Goal: Transaction & Acquisition: Purchase product/service

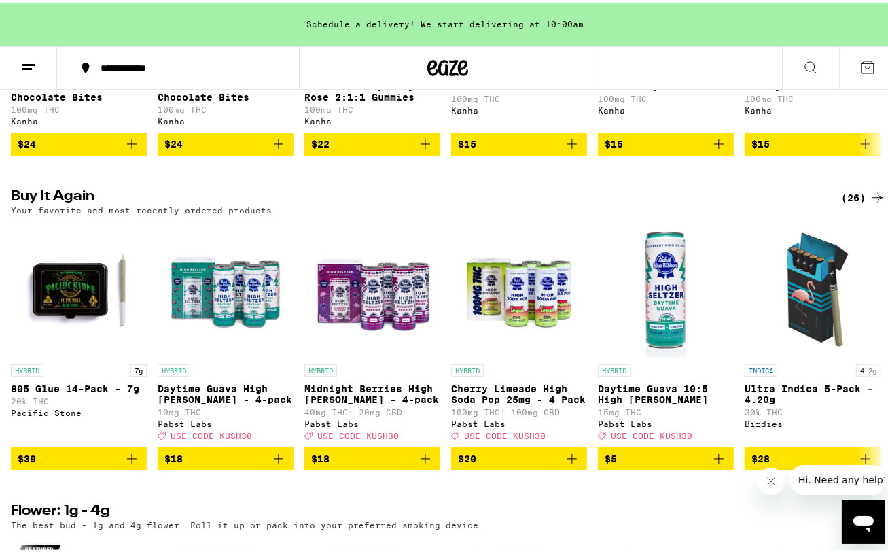
scroll to position [996, 0]
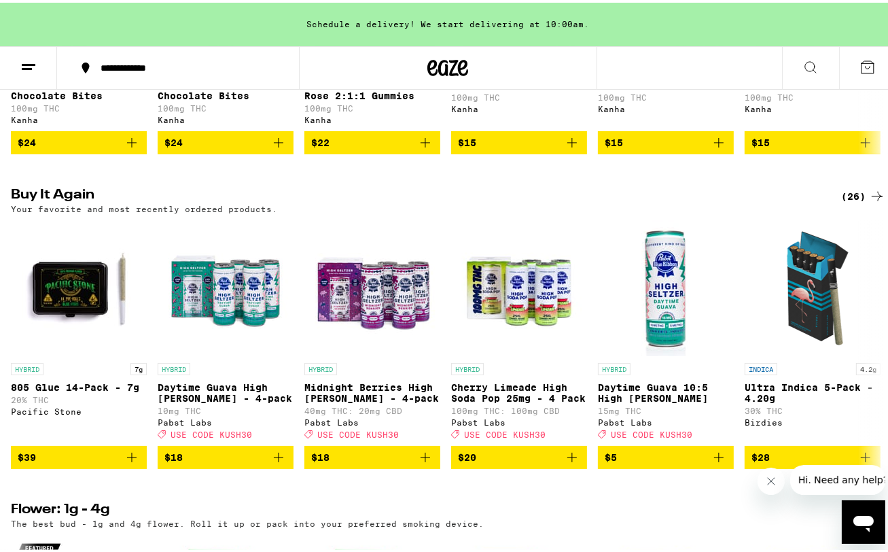
click at [777, 478] on button "Close message from company" at bounding box center [770, 480] width 27 height 27
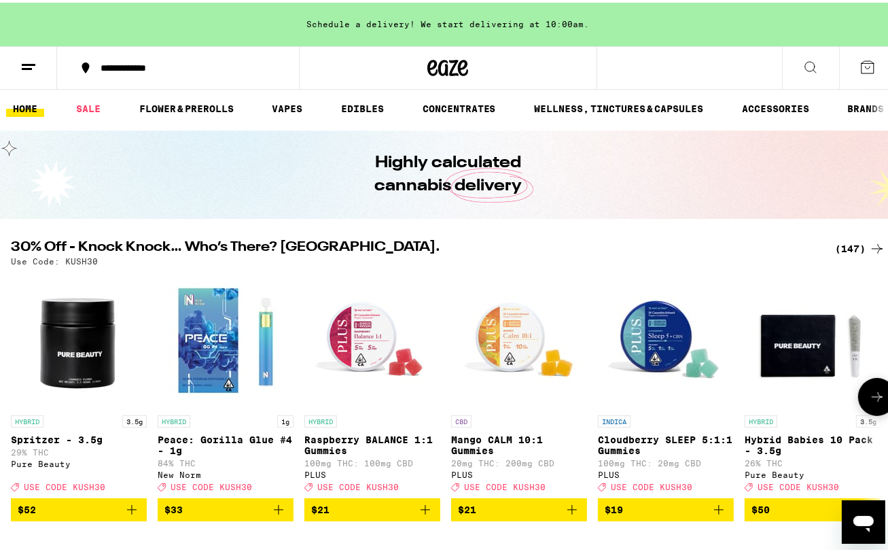
scroll to position [0, 0]
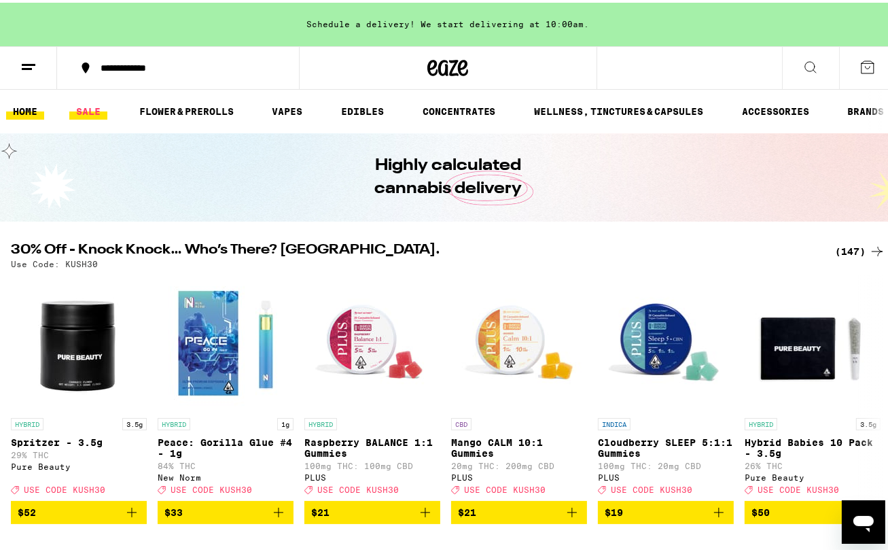
click at [102, 111] on link "SALE" at bounding box center [88, 109] width 38 height 16
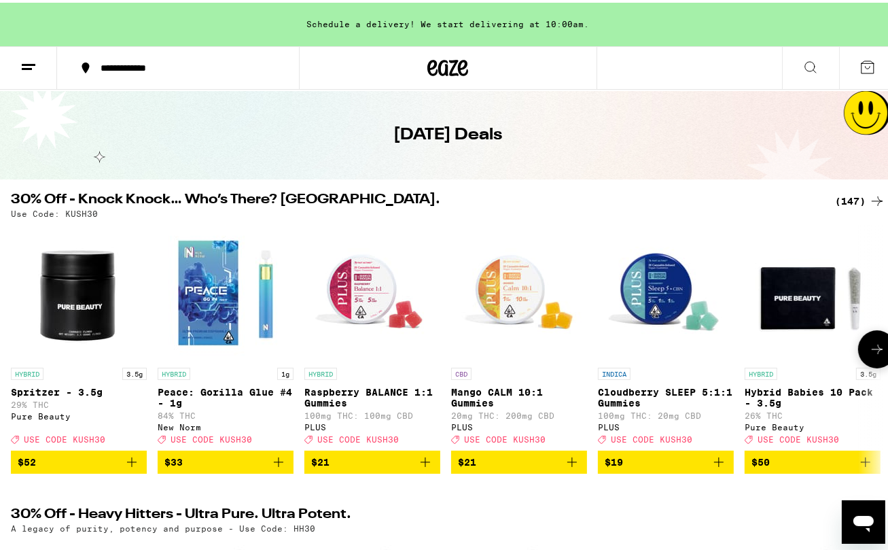
scroll to position [90, 0]
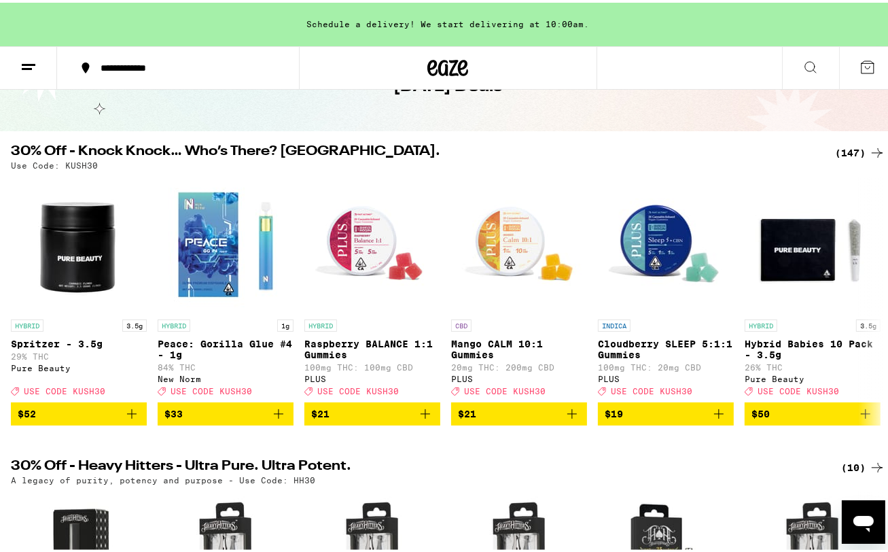
click at [872, 149] on icon at bounding box center [877, 150] width 11 height 10
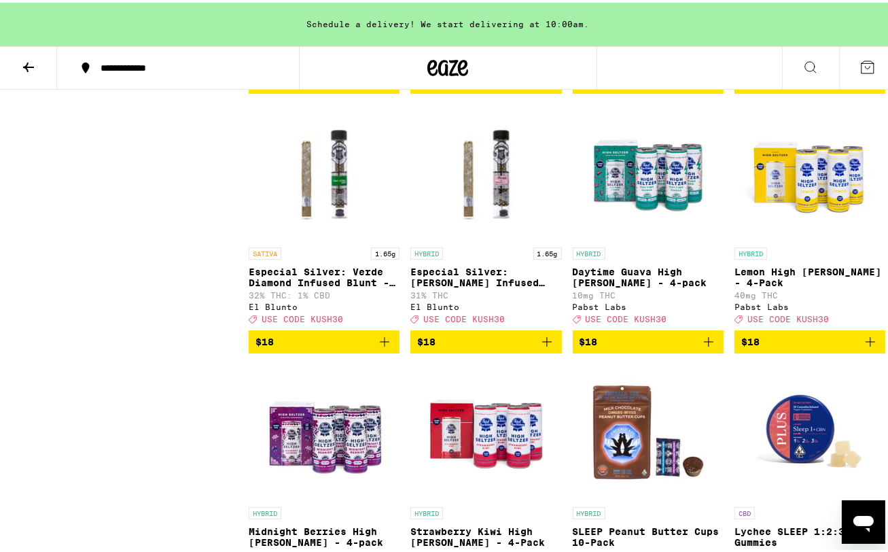
scroll to position [4076, 0]
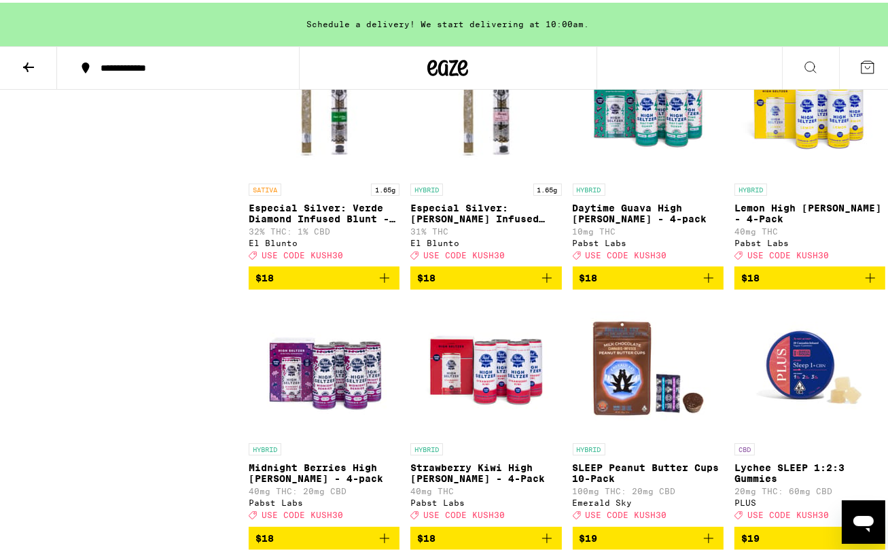
click at [704, 280] on icon "Add to bag" at bounding box center [709, 275] width 10 height 10
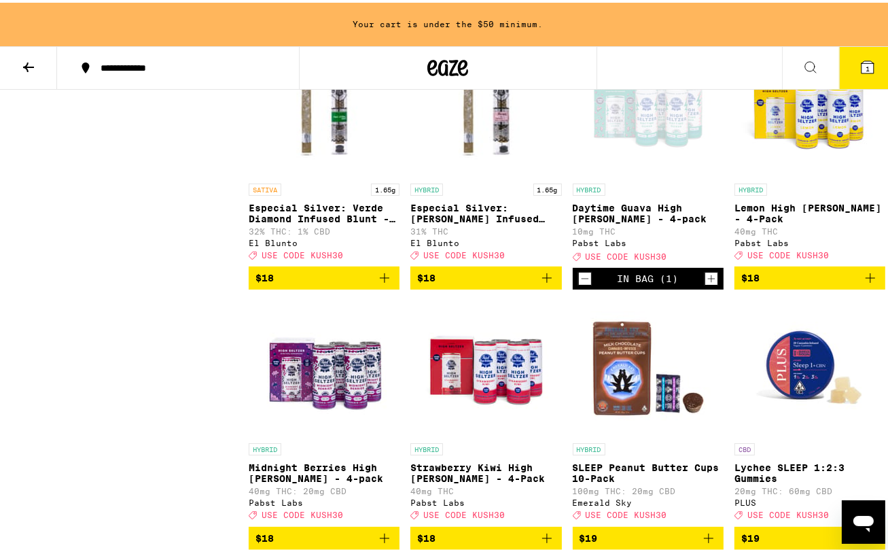
click at [705, 284] on icon "Increment" at bounding box center [711, 276] width 12 height 16
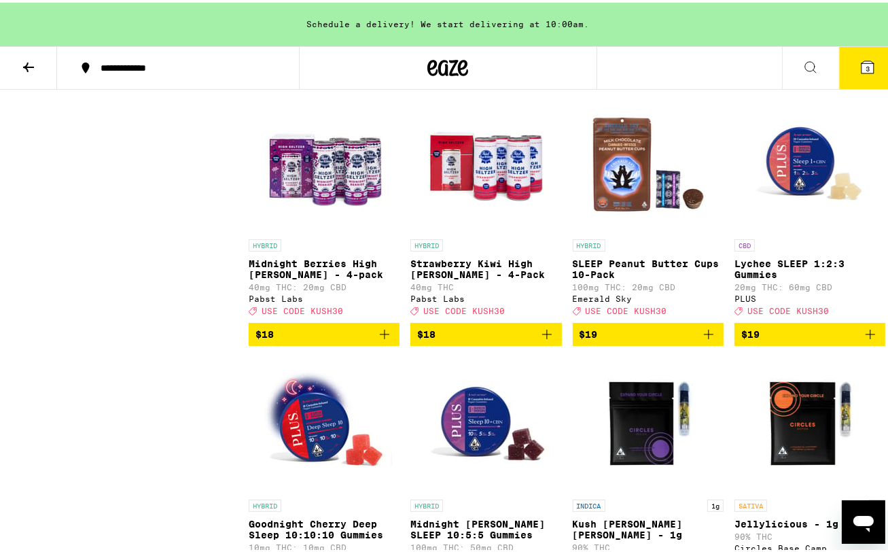
scroll to position [4348, 0]
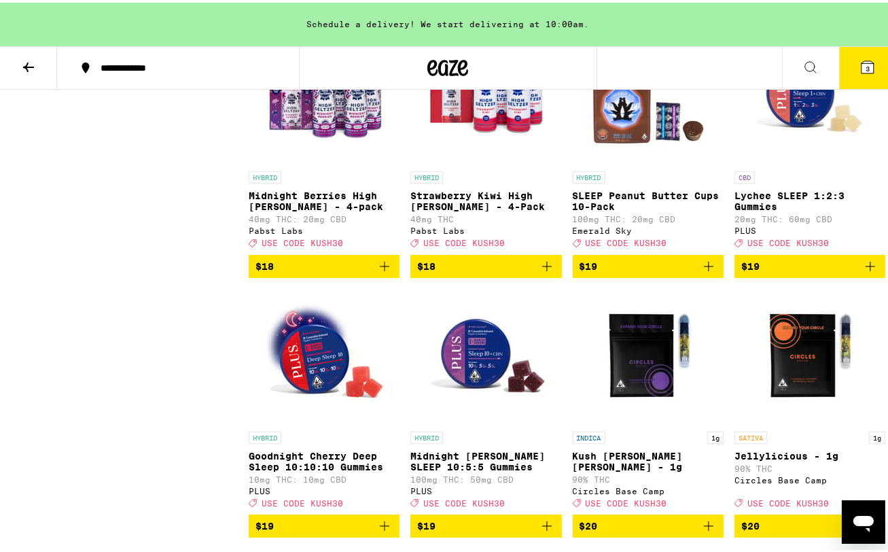
click at [382, 272] on icon "Add to bag" at bounding box center [384, 263] width 16 height 16
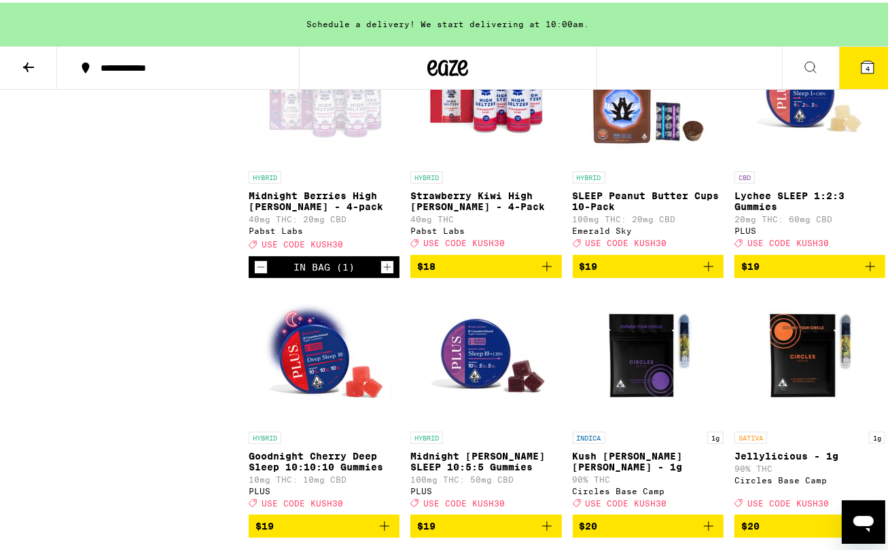
click at [382, 272] on icon "Increment" at bounding box center [387, 264] width 12 height 16
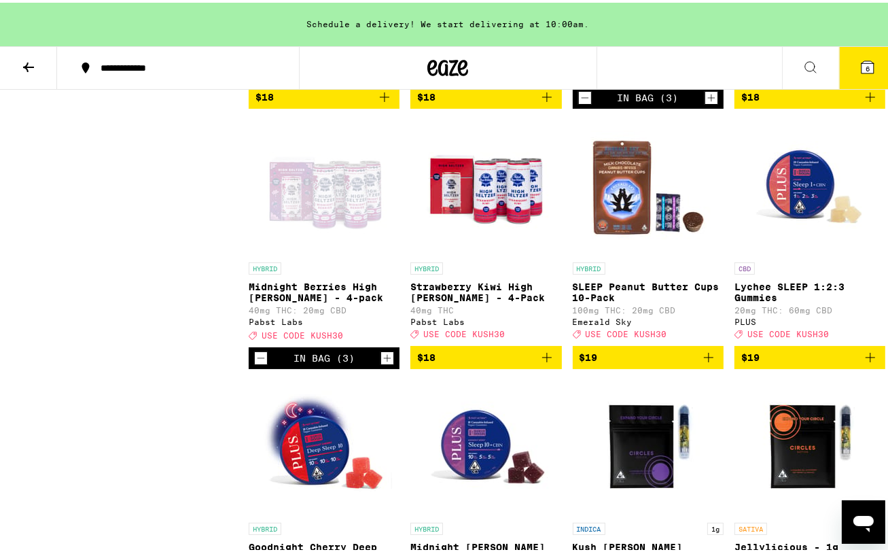
click at [705, 103] on icon "Increment" at bounding box center [711, 95] width 12 height 16
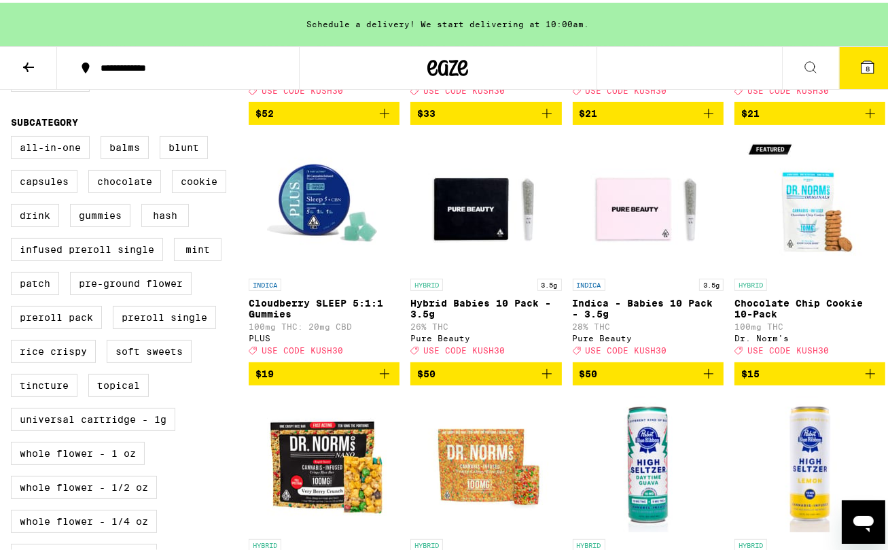
scroll to position [362, 0]
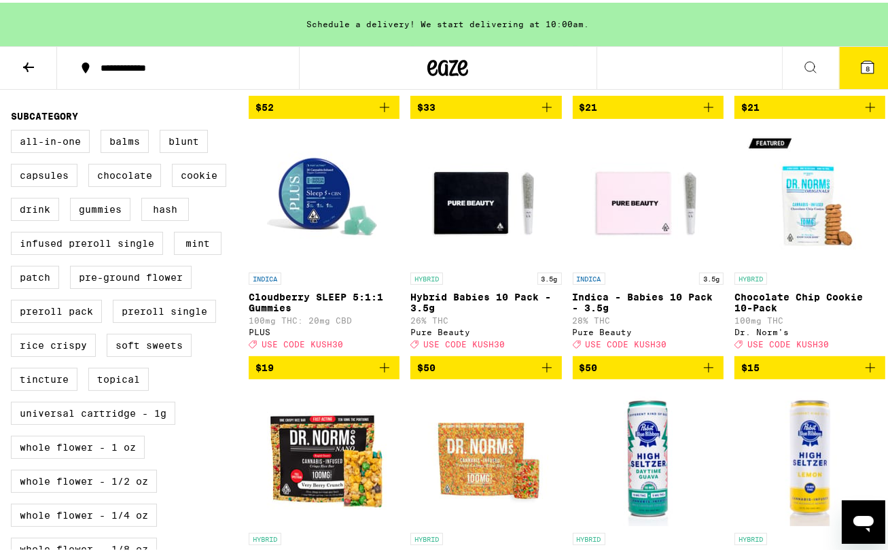
click at [541, 373] on icon "Add to bag" at bounding box center [547, 365] width 16 height 16
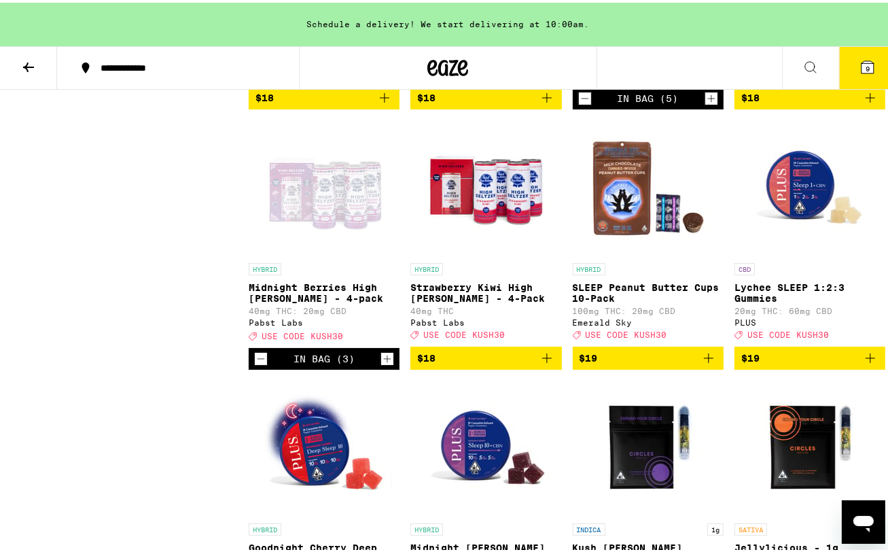
scroll to position [4257, 0]
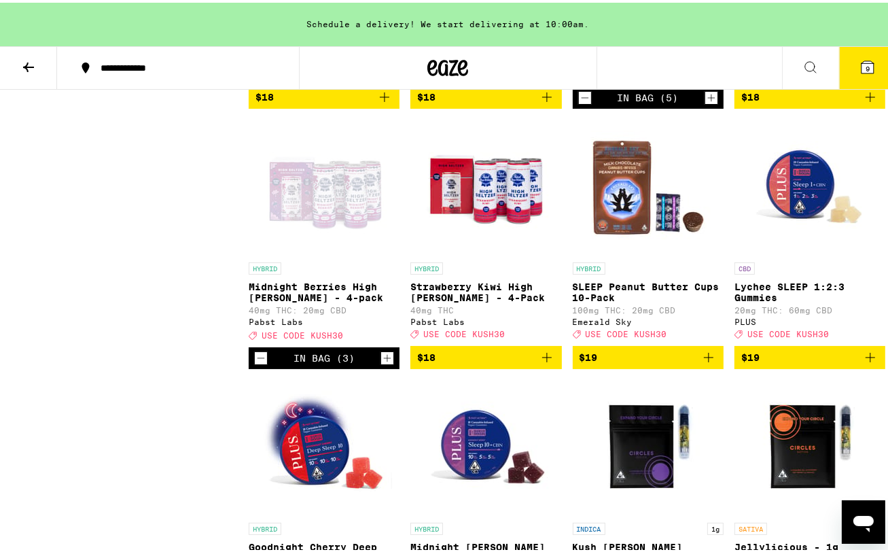
click at [385, 359] on icon "Increment" at bounding box center [387, 354] width 7 height 7
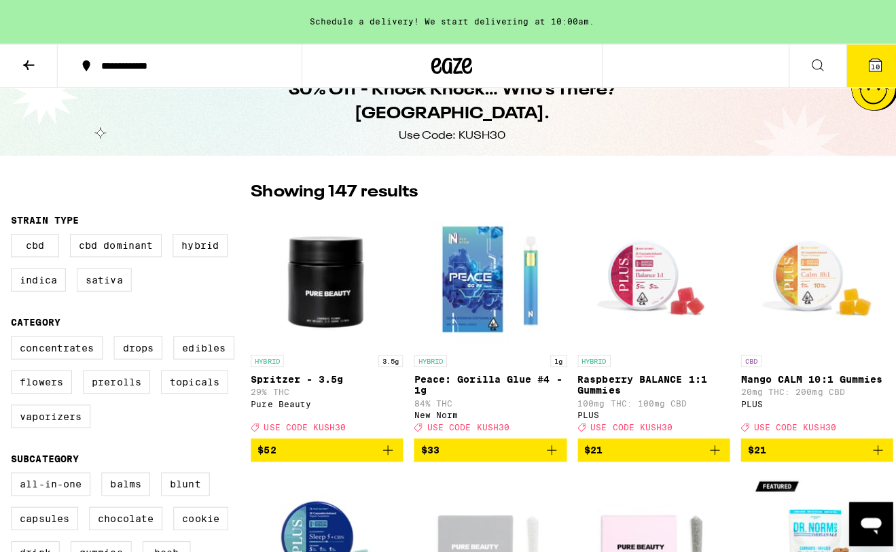
scroll to position [0, 0]
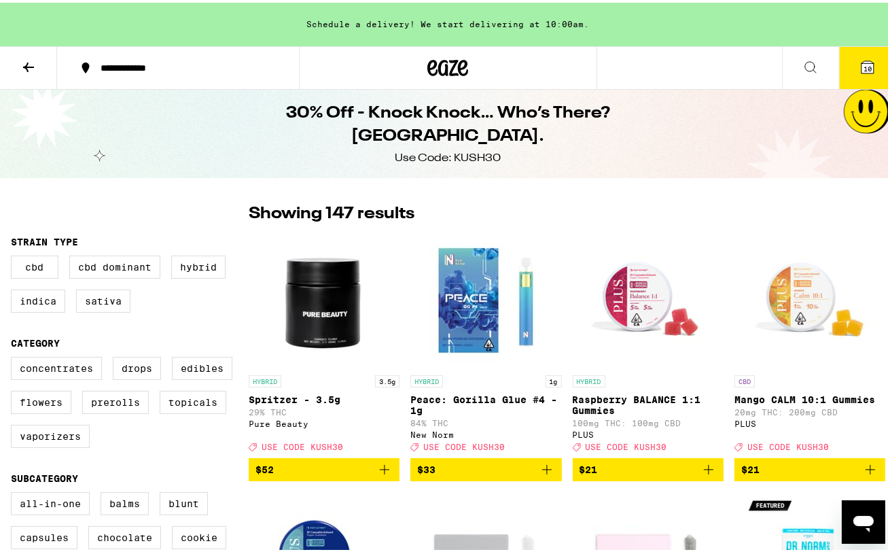
click at [864, 67] on span "10" at bounding box center [868, 66] width 8 height 8
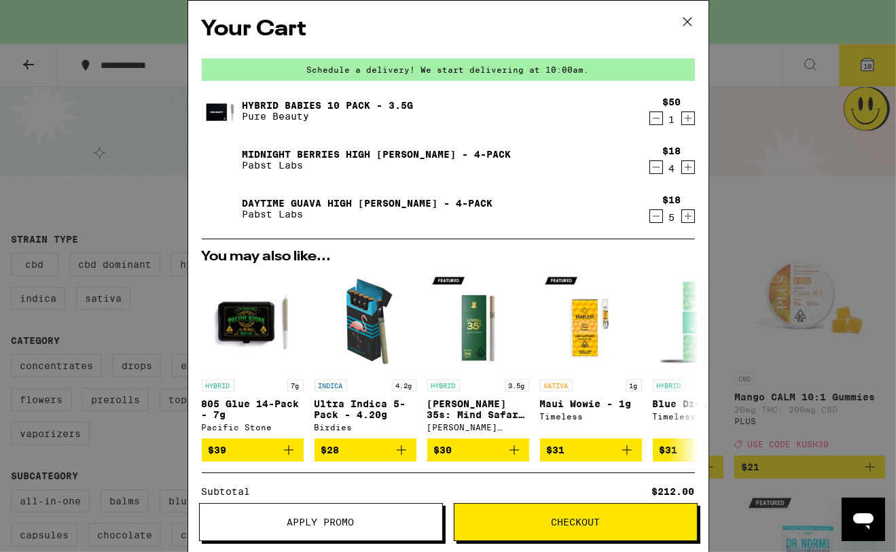
click at [684, 215] on icon "Increment" at bounding box center [687, 216] width 7 height 7
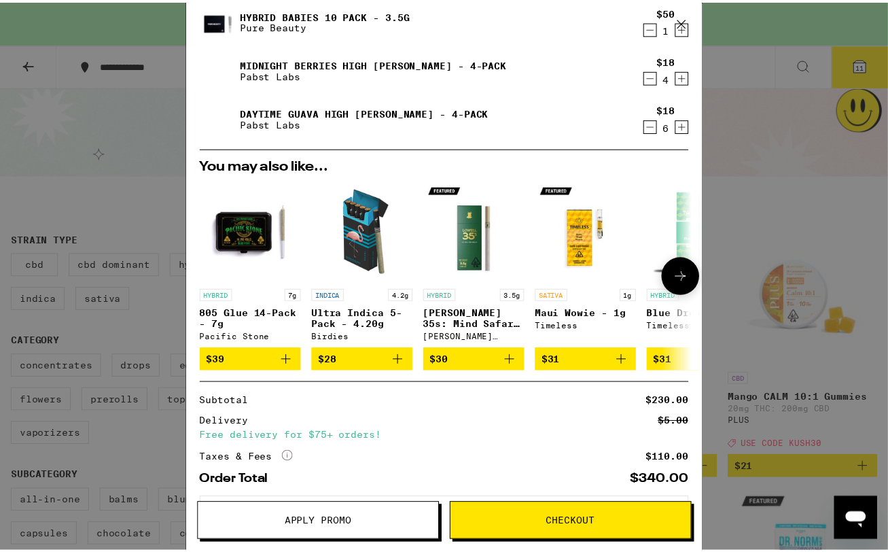
scroll to position [155, 0]
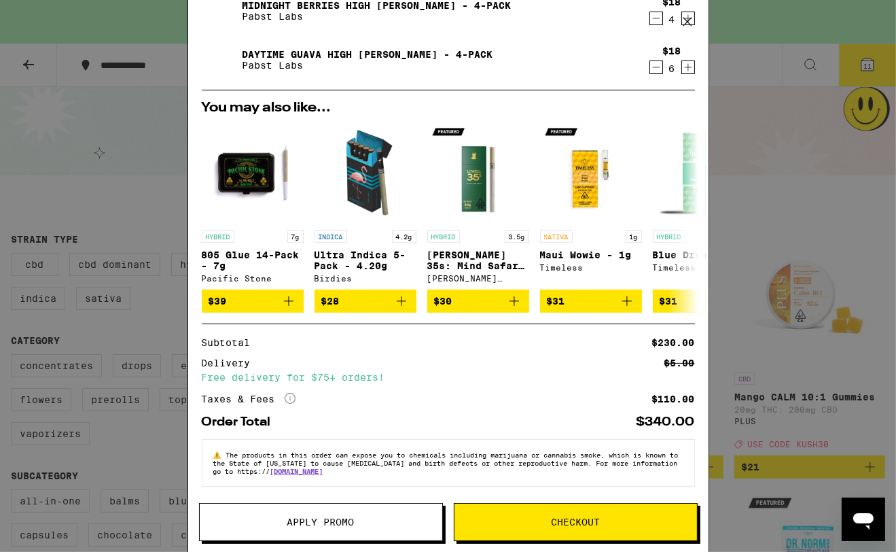
click at [297, 529] on button "Apply Promo" at bounding box center [321, 522] width 244 height 38
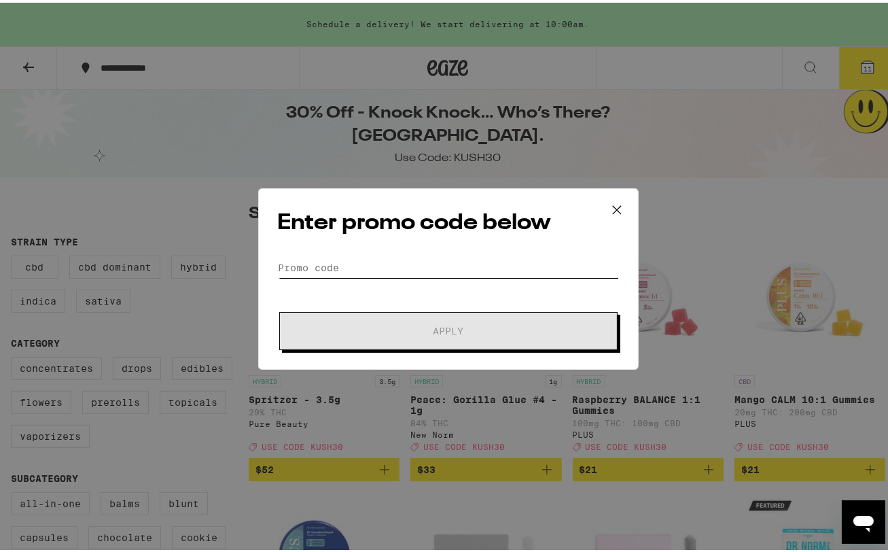
click at [359, 262] on input "Promo Code" at bounding box center [448, 265] width 341 height 20
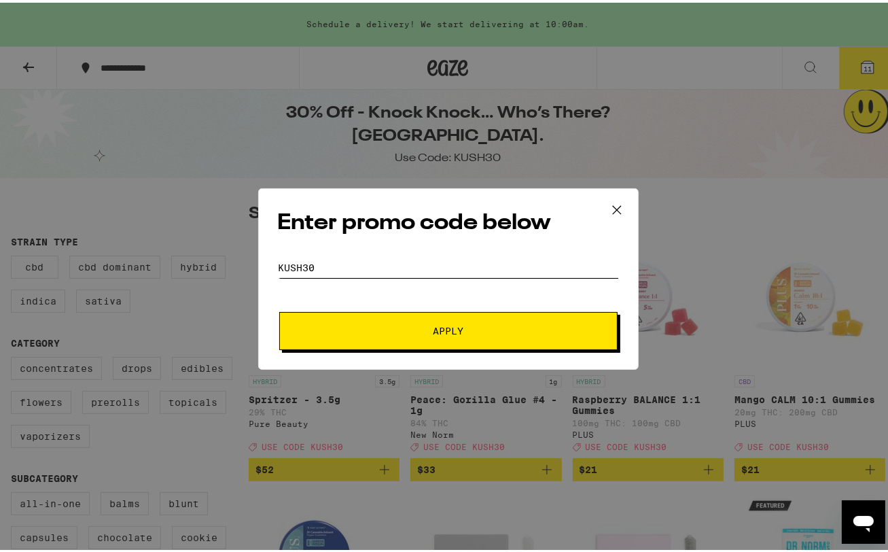
type input "kush30"
click at [387, 322] on button "Apply" at bounding box center [448, 328] width 338 height 38
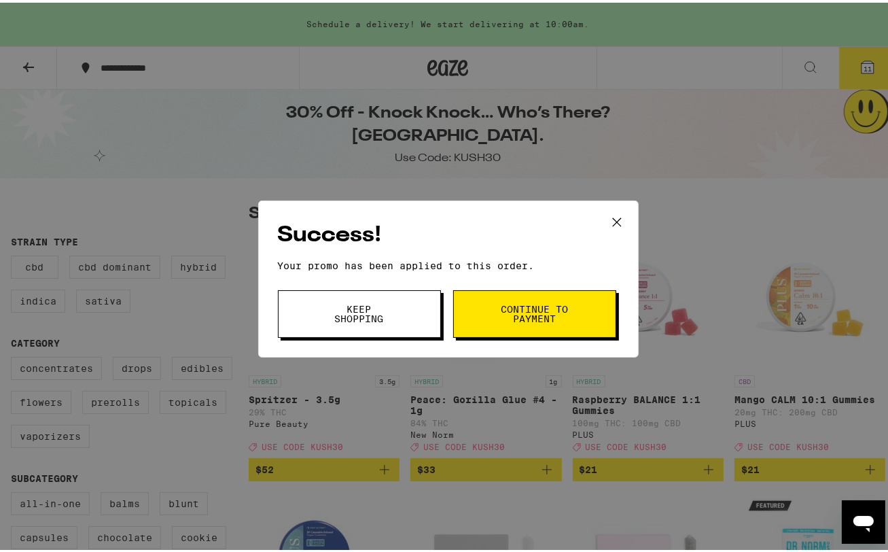
click at [500, 304] on span "Continue to payment" at bounding box center [534, 311] width 69 height 19
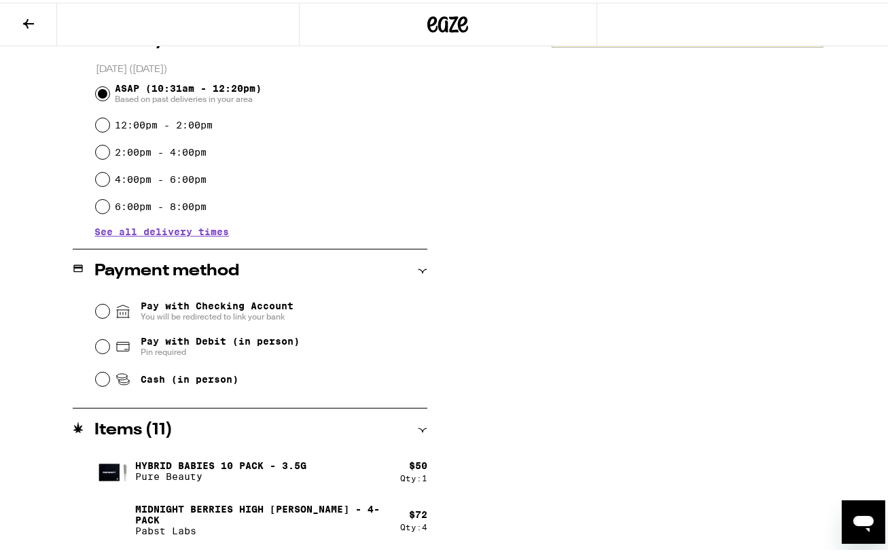
scroll to position [362, 0]
click at [100, 344] on input "Pay with Debit (in person) Pin required" at bounding box center [103, 343] width 14 height 14
radio input "true"
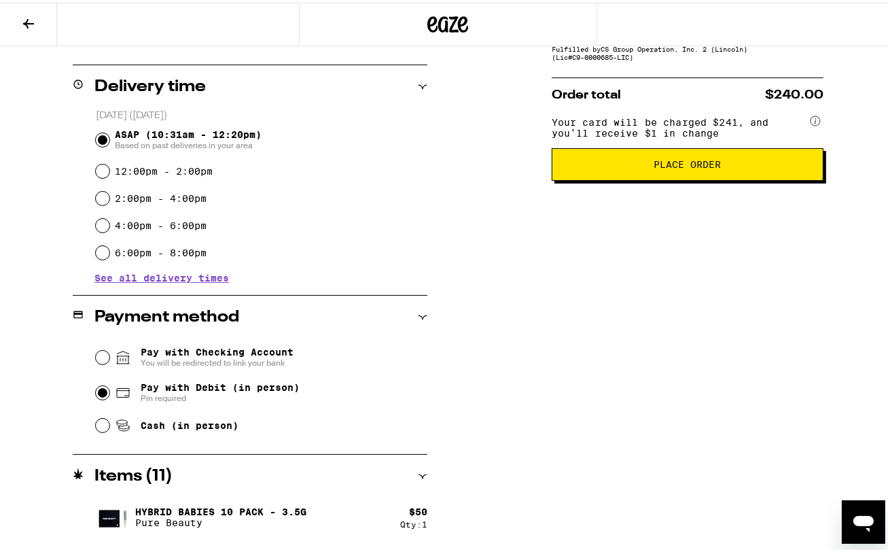
scroll to position [315, 0]
click at [689, 166] on span "Place Order" at bounding box center [687, 162] width 67 height 10
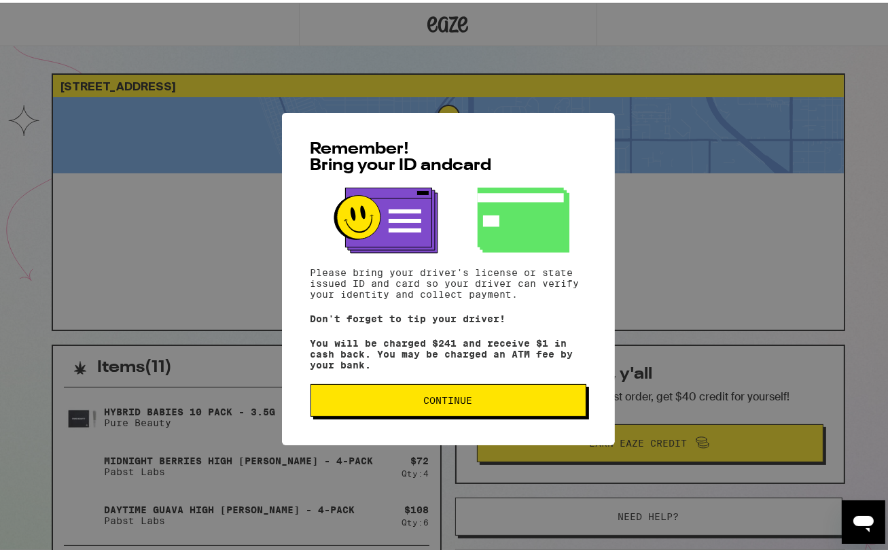
click at [465, 398] on span "Continue" at bounding box center [448, 398] width 49 height 10
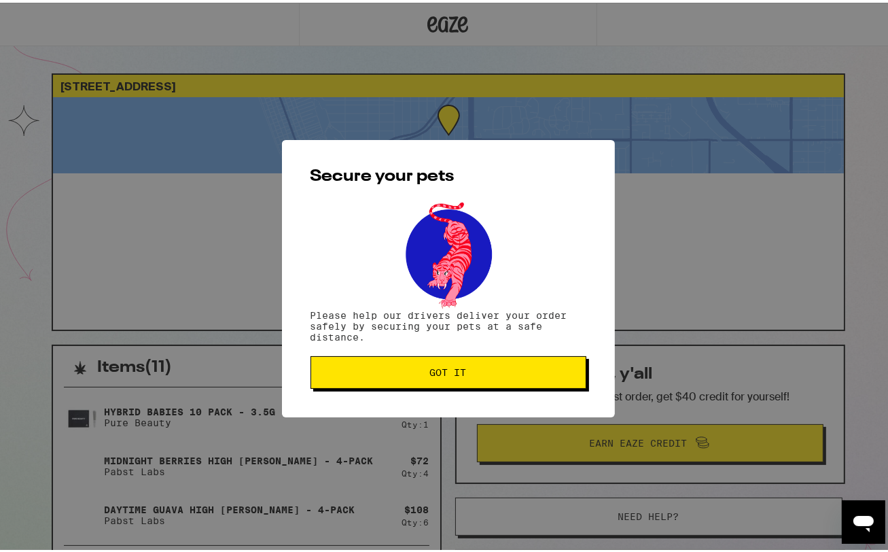
click at [412, 372] on span "Got it" at bounding box center [448, 370] width 253 height 10
